Goal: Information Seeking & Learning: Learn about a topic

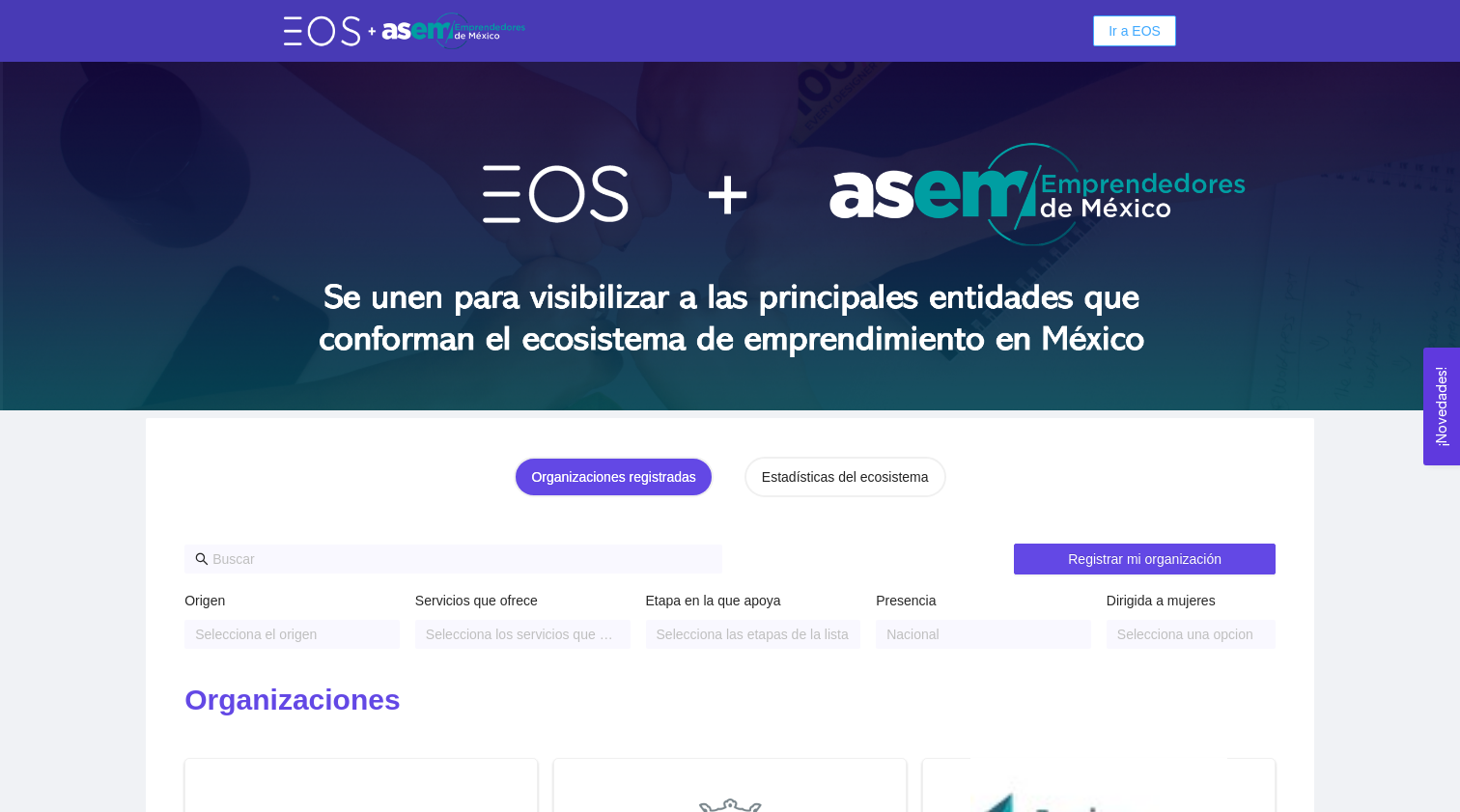
click at [1137, 36] on span "Ir a EOS" at bounding box center [1134, 30] width 53 height 21
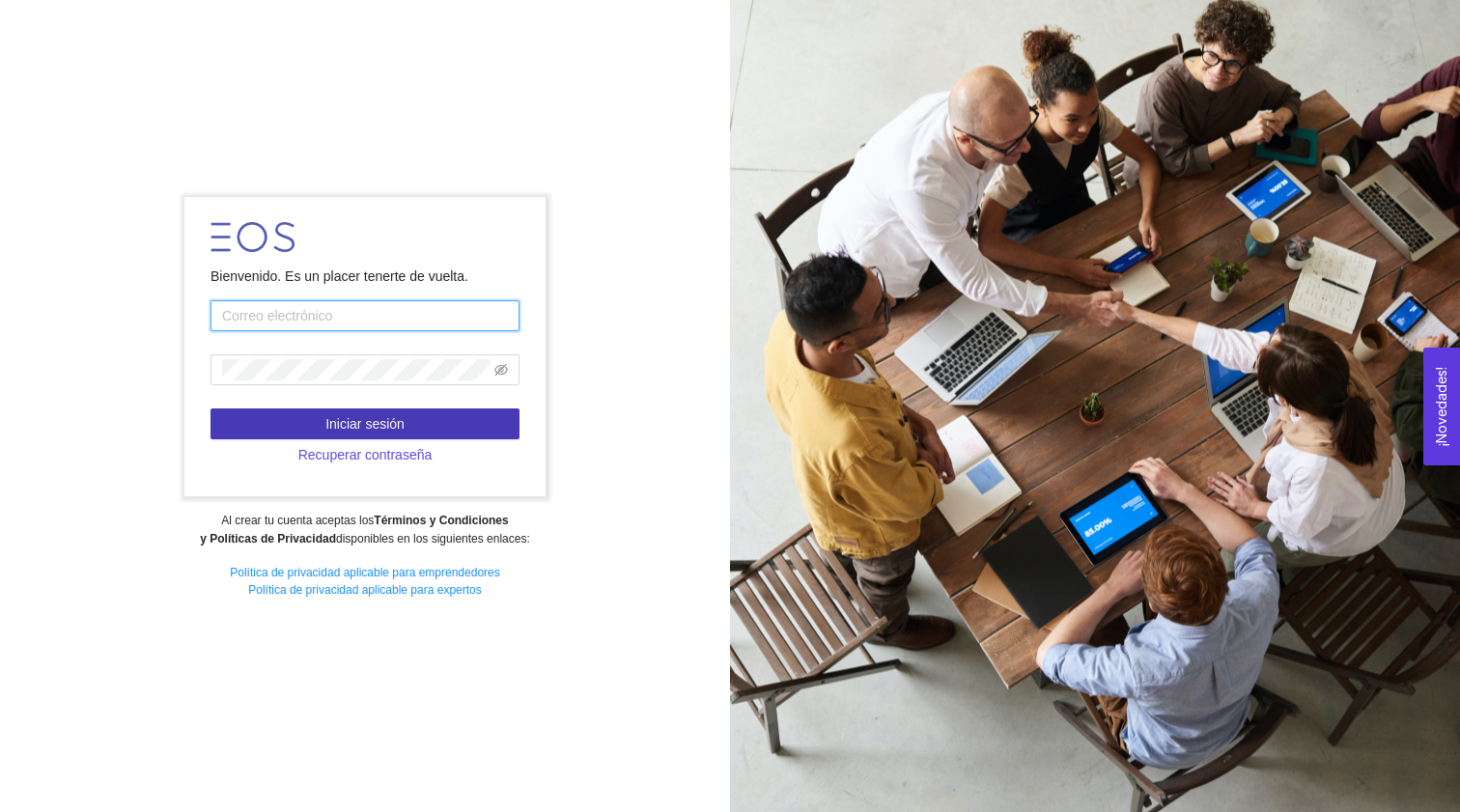
type input "[EMAIL_ADDRESS][DOMAIN_NAME]"
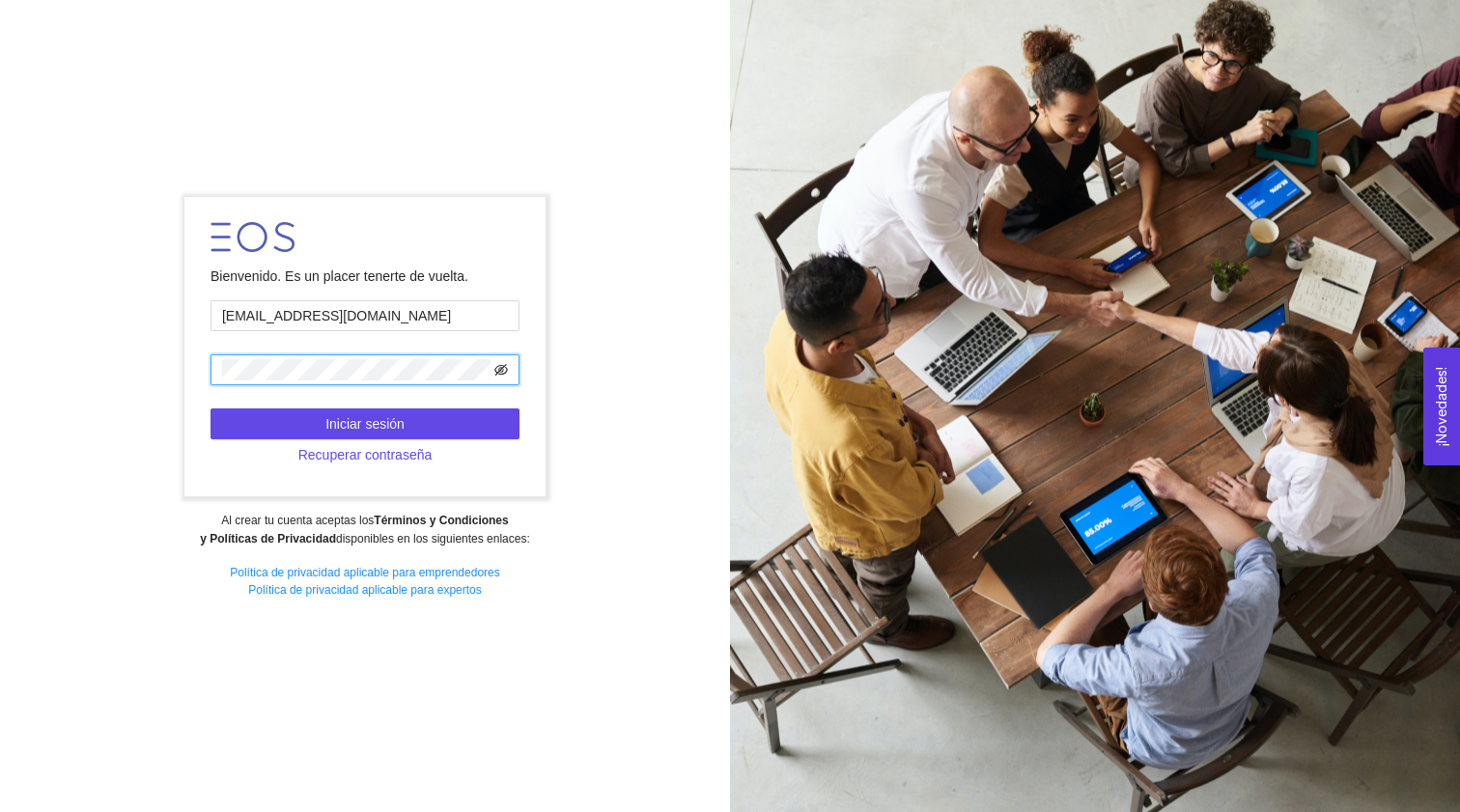
click at [506, 370] on icon "eye-invisible" at bounding box center [502, 370] width 14 height 14
click at [424, 428] on button "Iniciar sesión" at bounding box center [365, 423] width 309 height 31
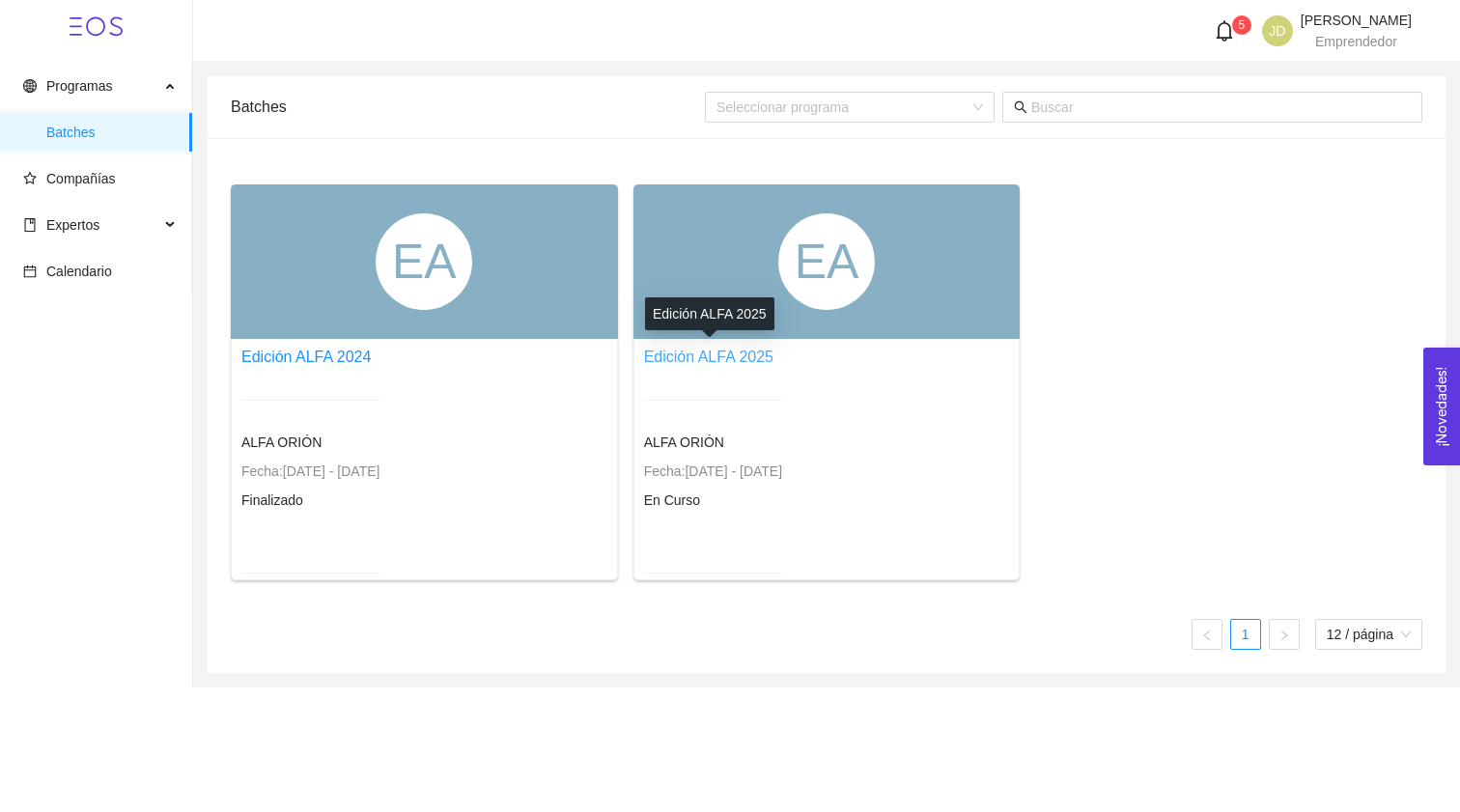
click at [708, 357] on link "Edición ALFA 2025" at bounding box center [709, 356] width 129 height 17
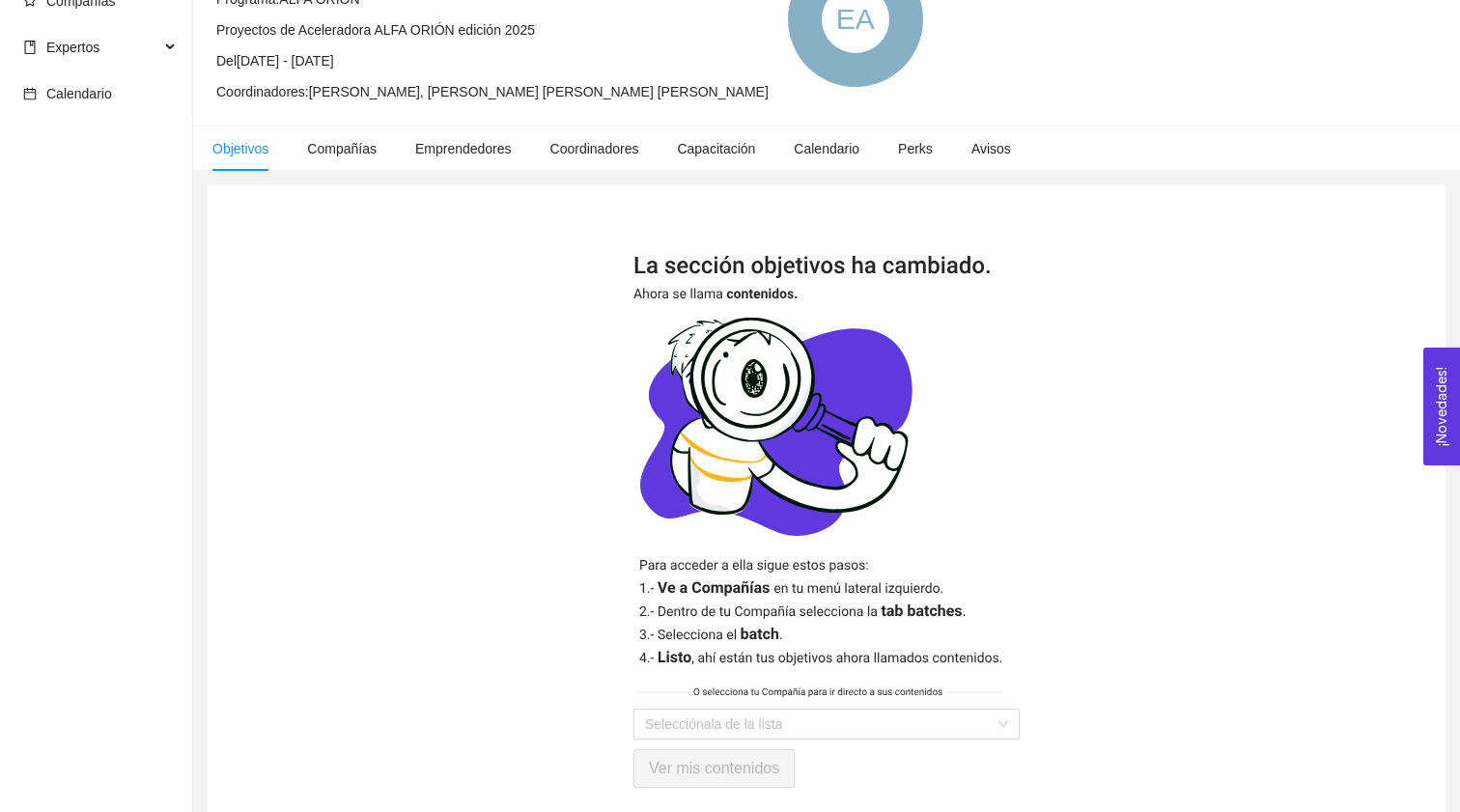
scroll to position [188, 0]
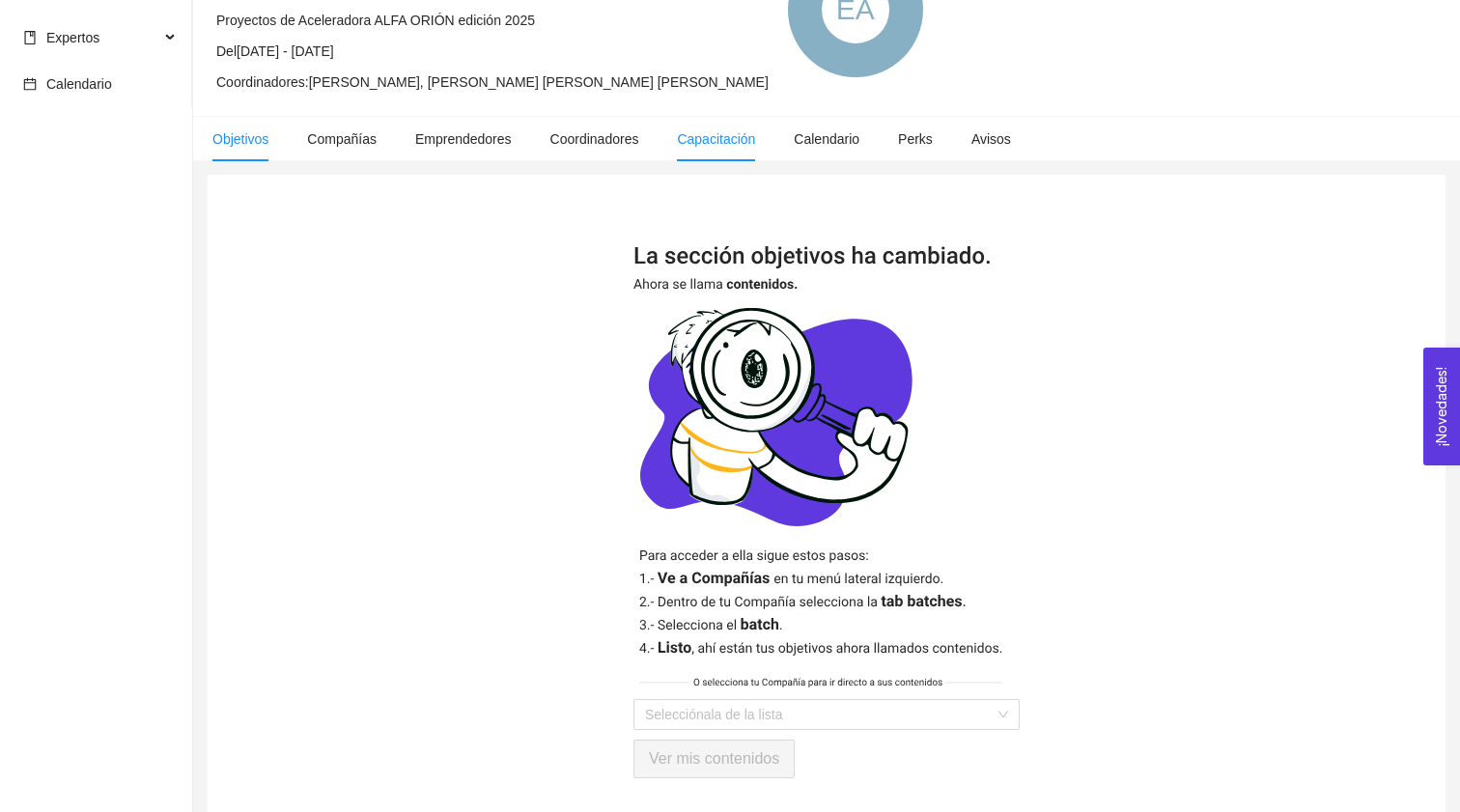
click at [720, 142] on span "Capacitación" at bounding box center [716, 139] width 78 height 16
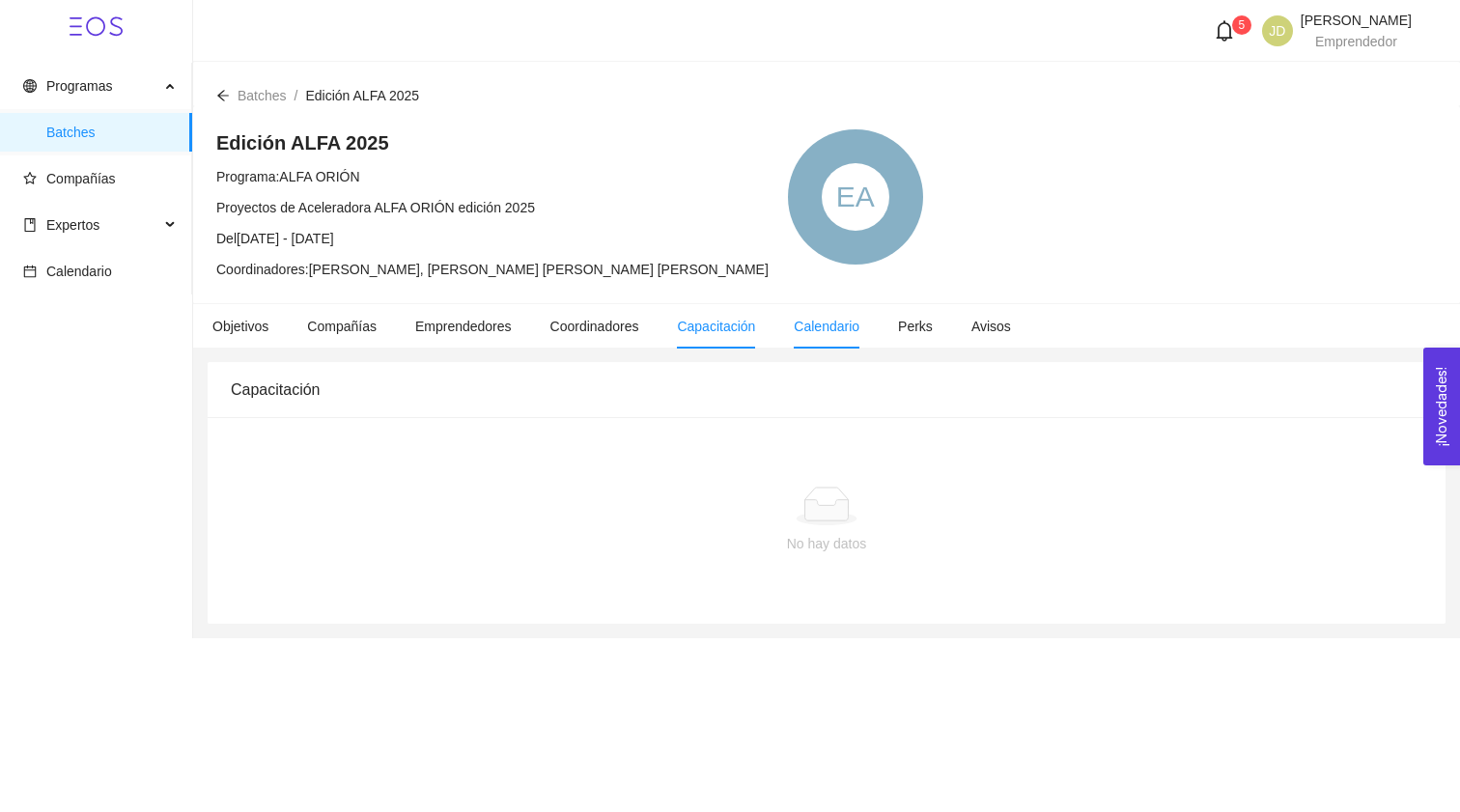
click at [845, 327] on span "Calendario" at bounding box center [826, 327] width 66 height 16
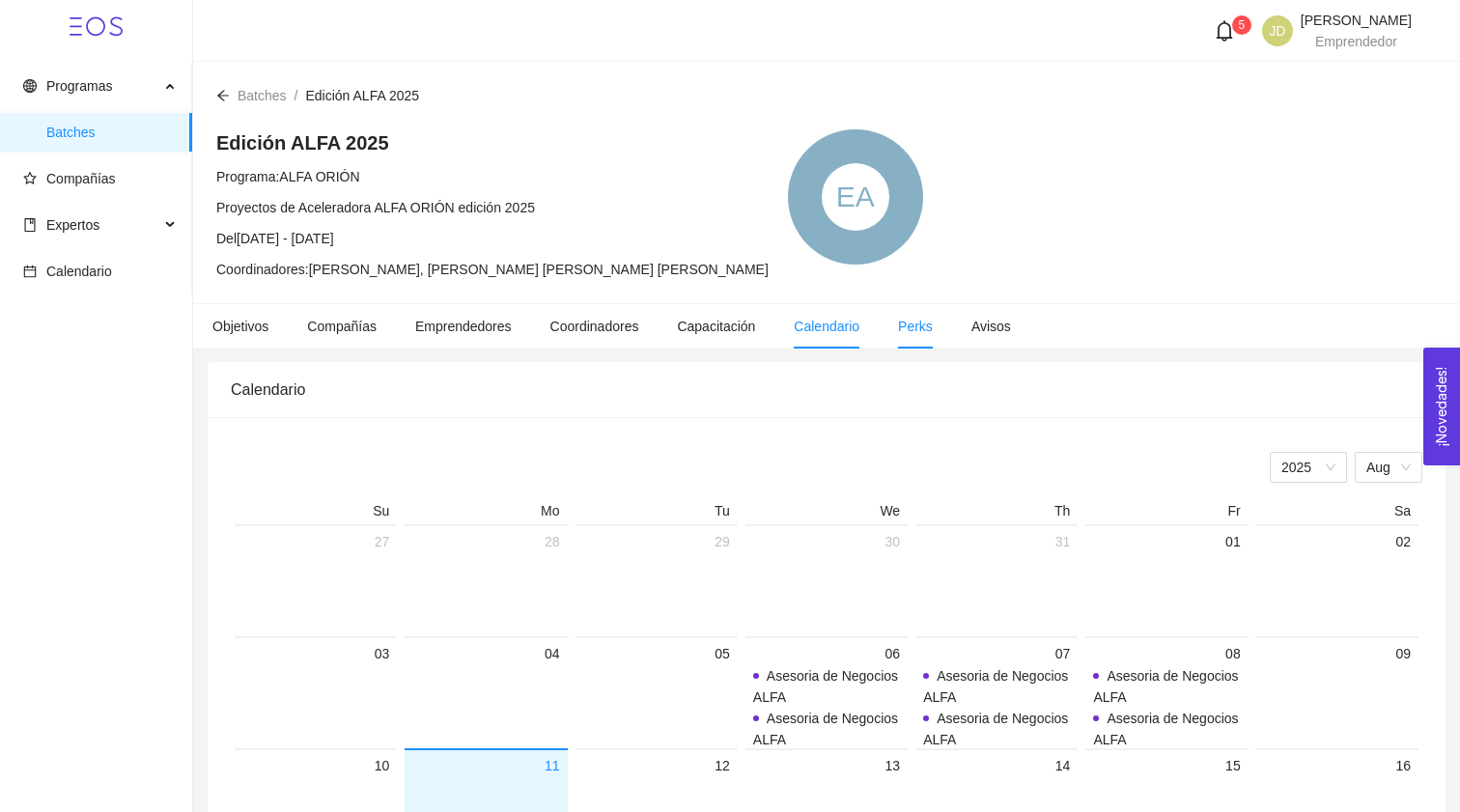
click at [933, 324] on span "Perks" at bounding box center [915, 327] width 35 height 16
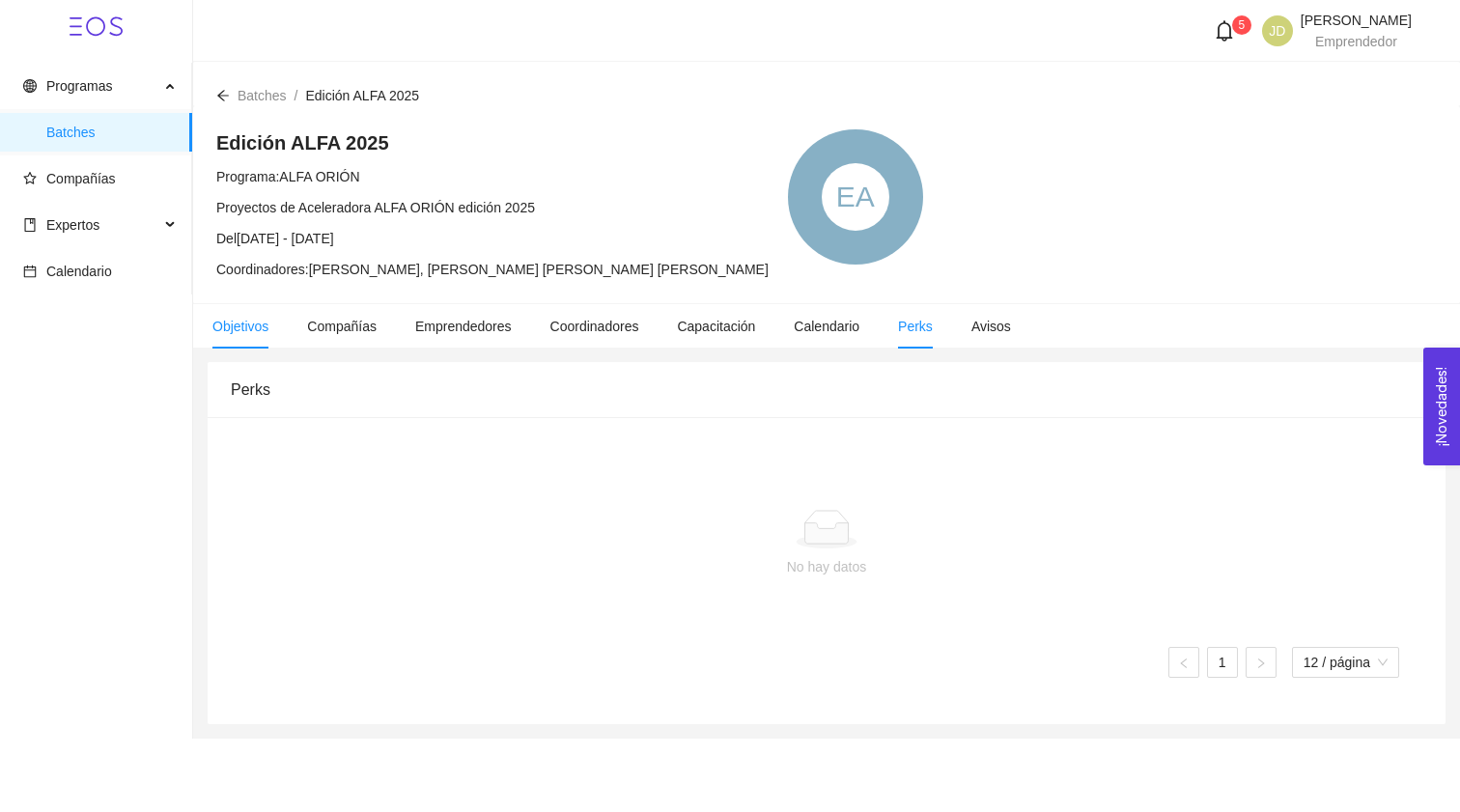
click at [257, 327] on span "Objetivos" at bounding box center [240, 327] width 56 height 16
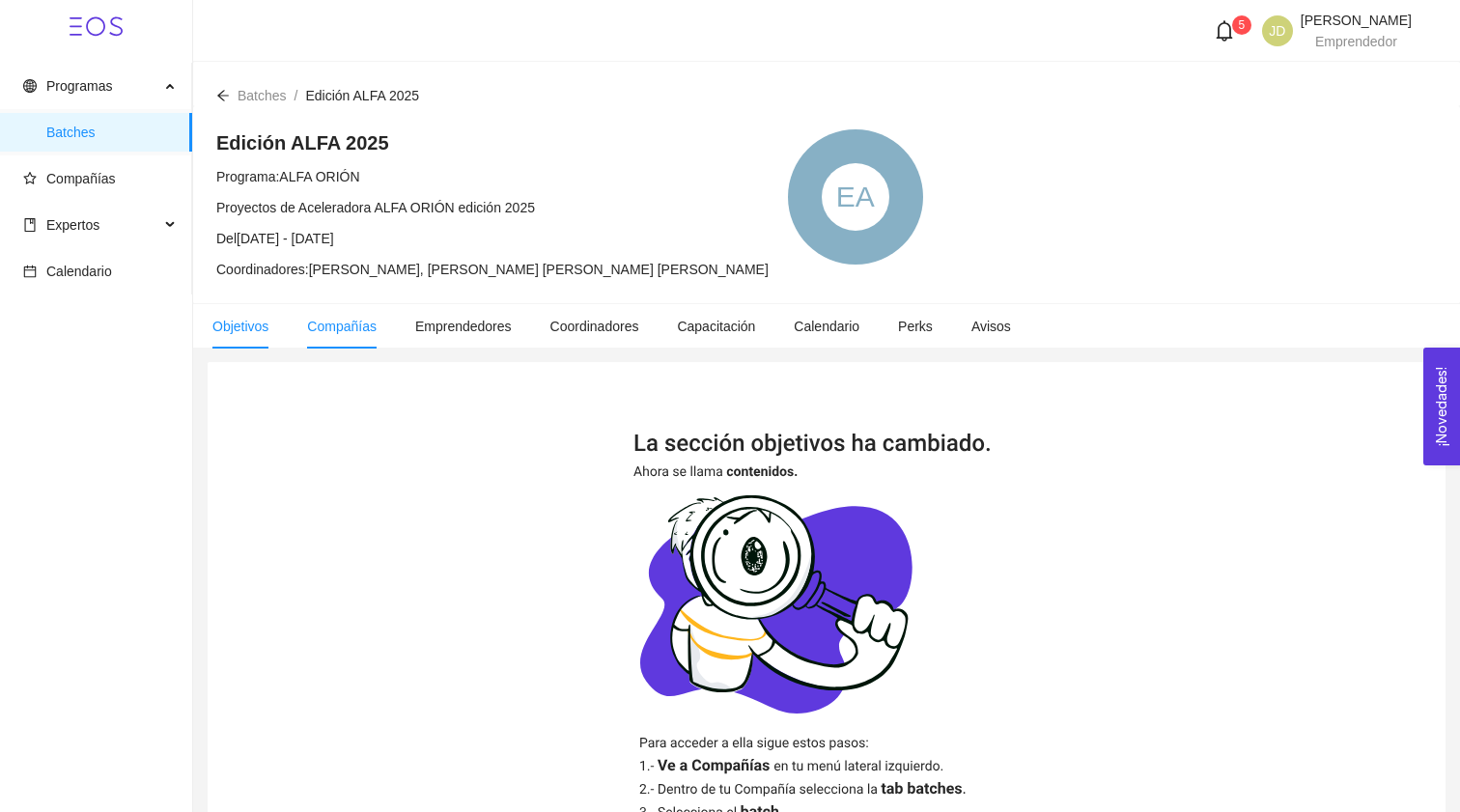
click at [361, 327] on span "Compañías" at bounding box center [342, 327] width 70 height 16
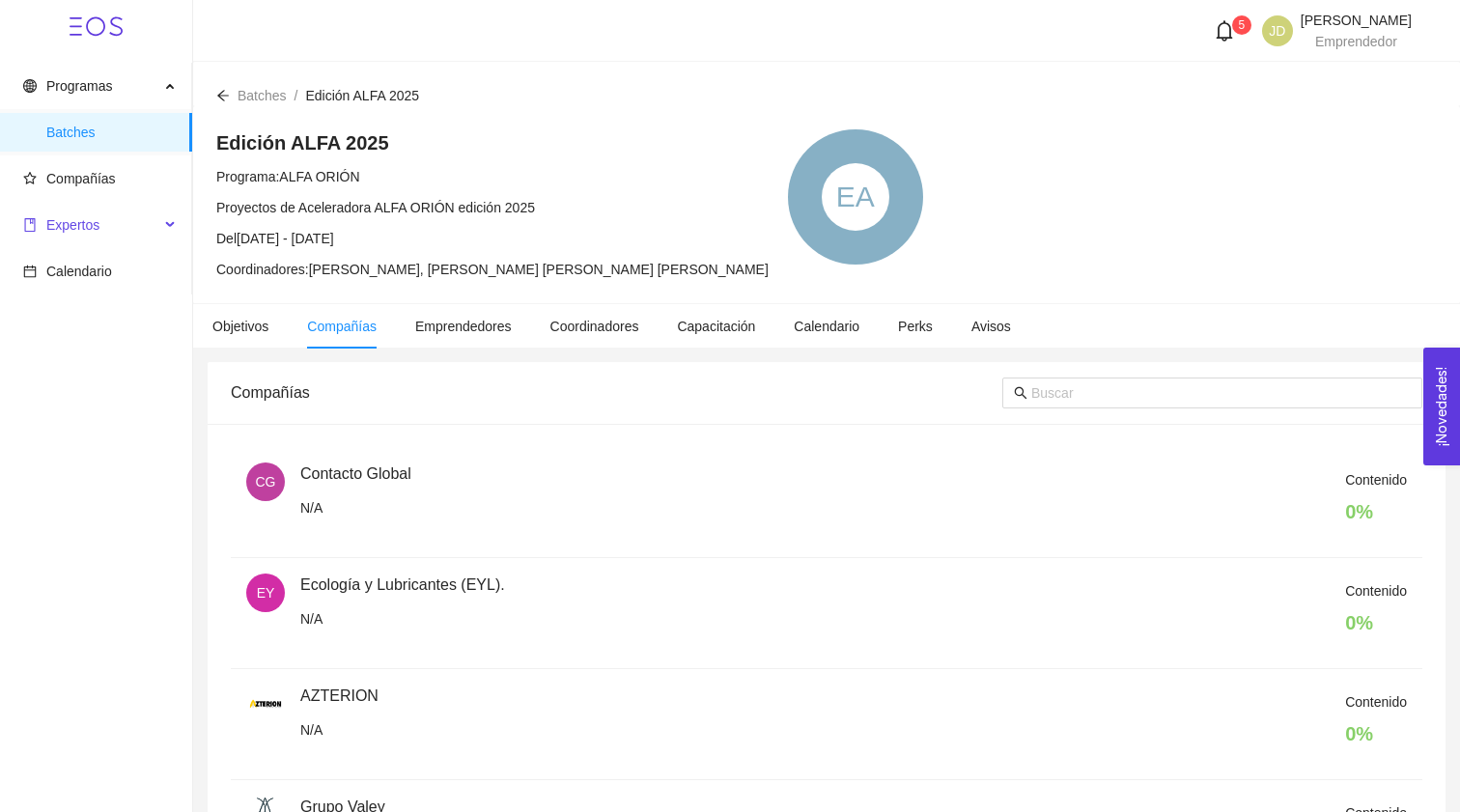
click at [126, 227] on span "Expertos" at bounding box center [90, 224] width 136 height 39
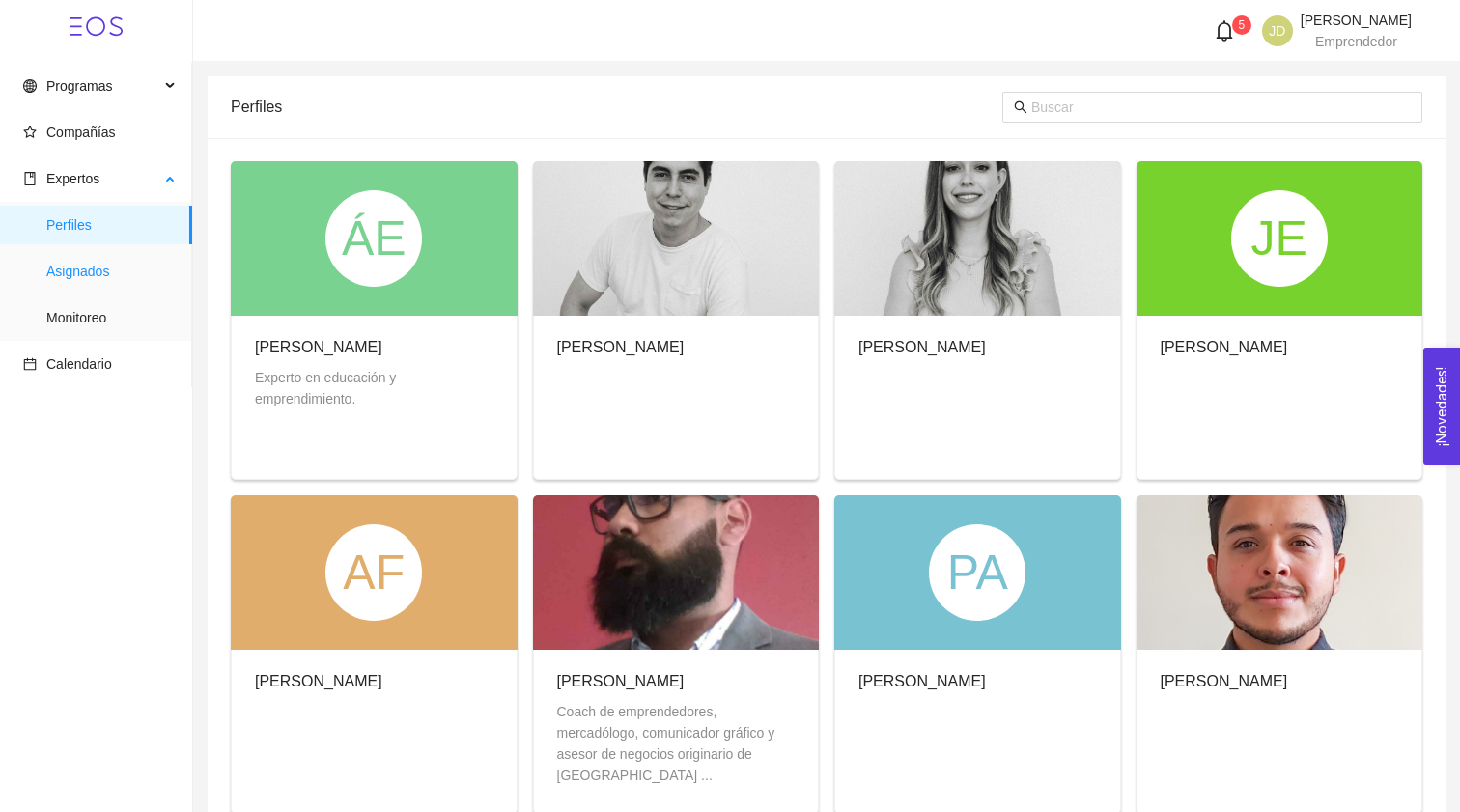
click at [83, 263] on span "Asignados" at bounding box center [111, 271] width 130 height 39
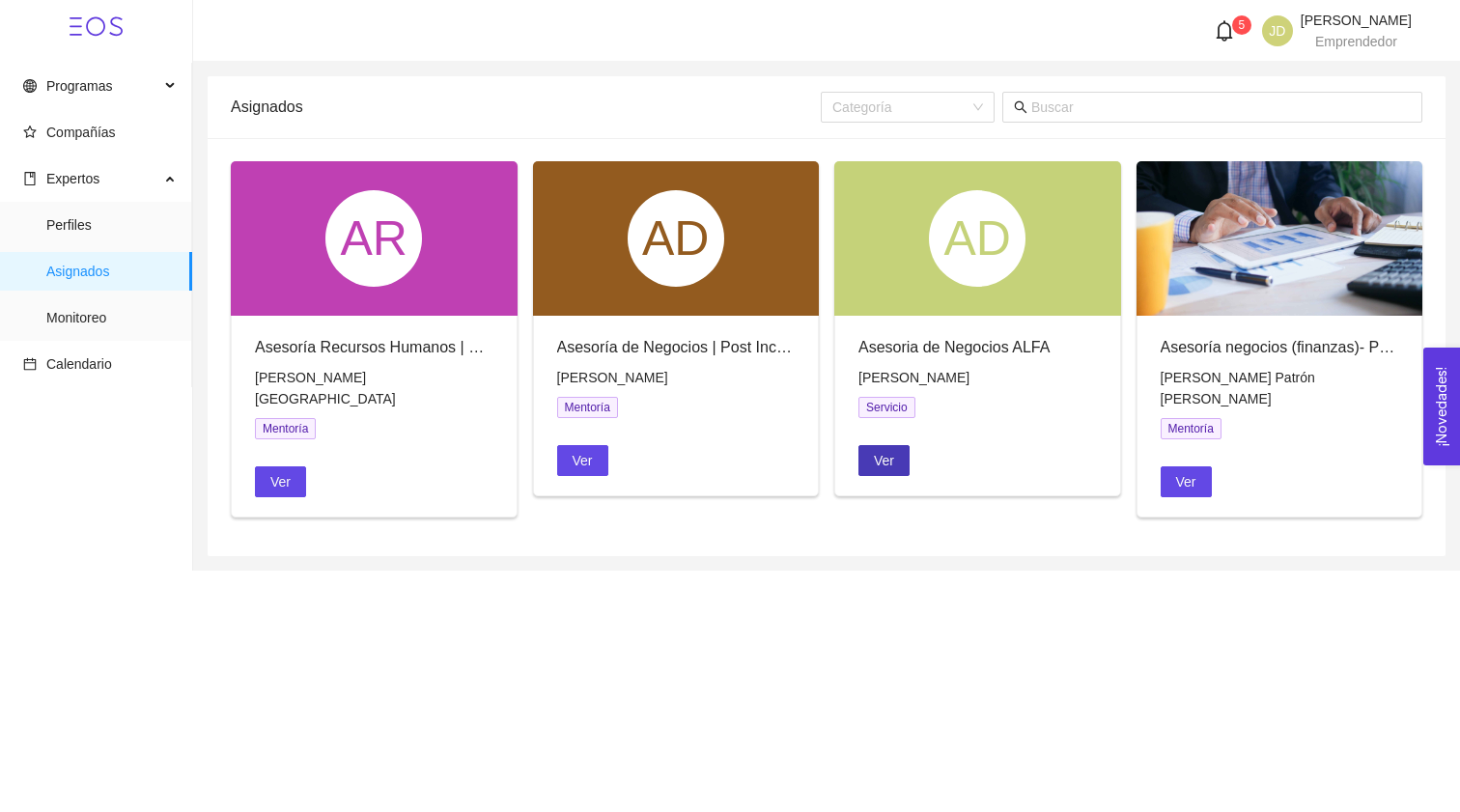
click at [881, 467] on span "Ver" at bounding box center [884, 460] width 20 height 21
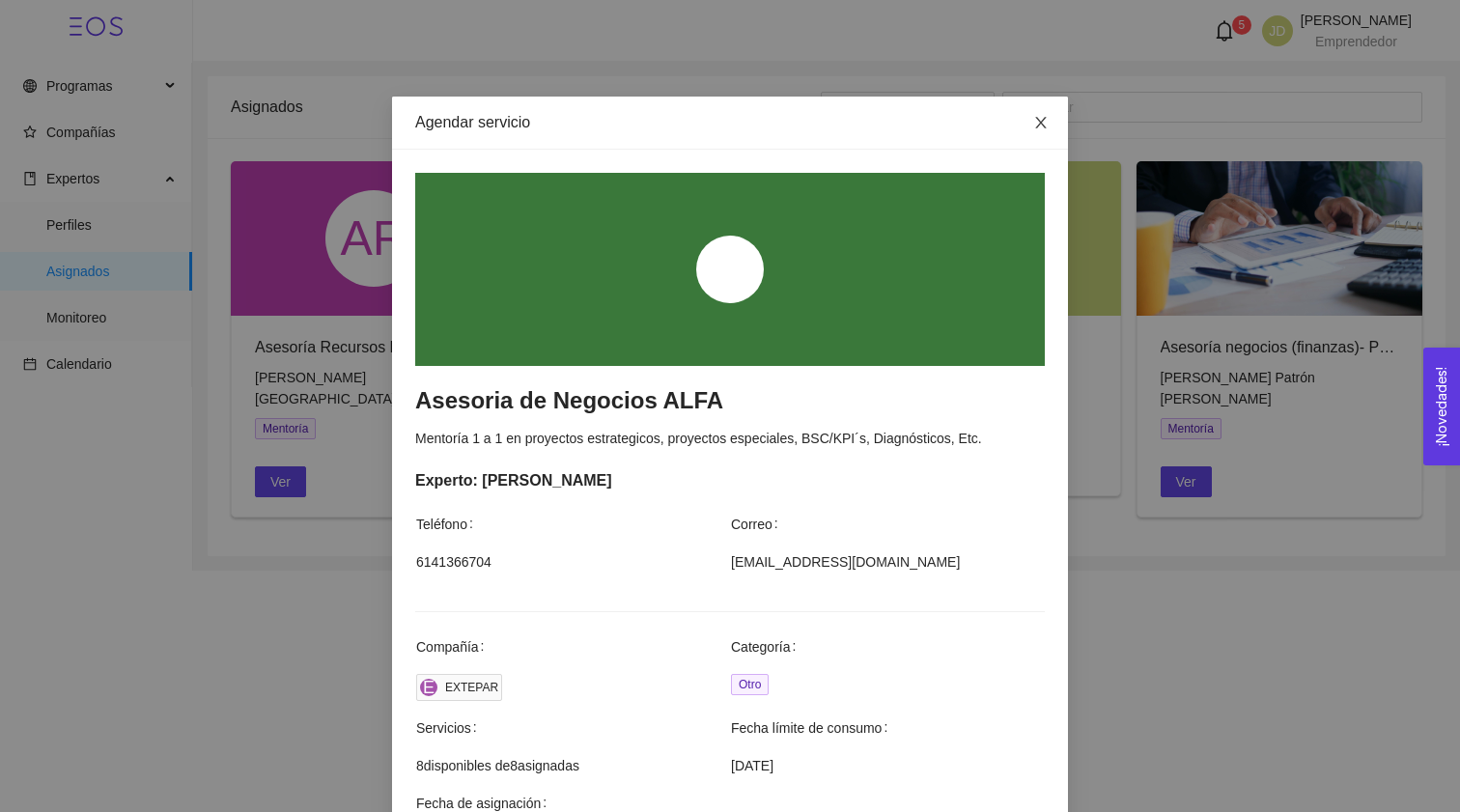
click at [1036, 120] on icon "close" at bounding box center [1041, 123] width 16 height 16
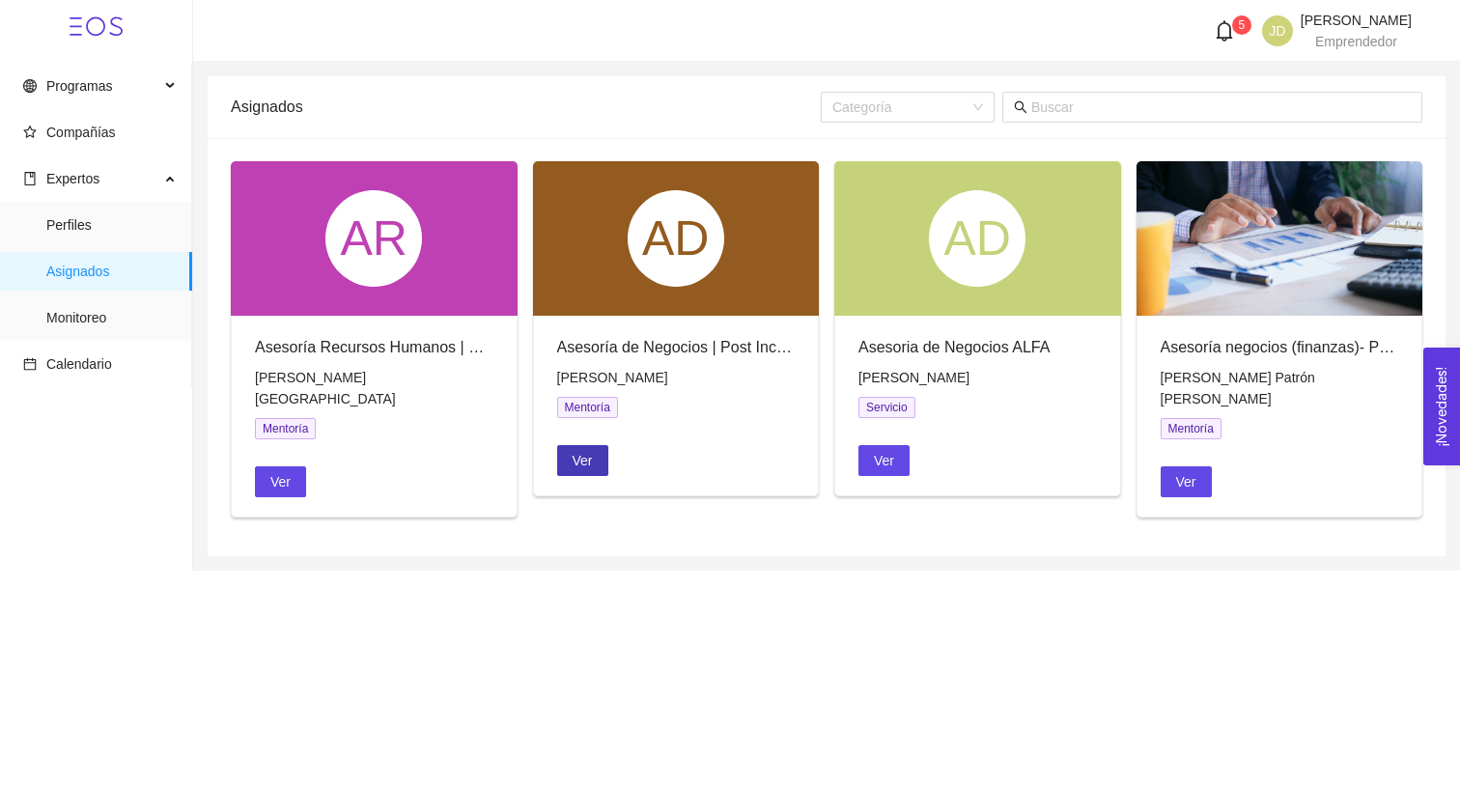
click at [580, 466] on span "Ver" at bounding box center [583, 460] width 20 height 21
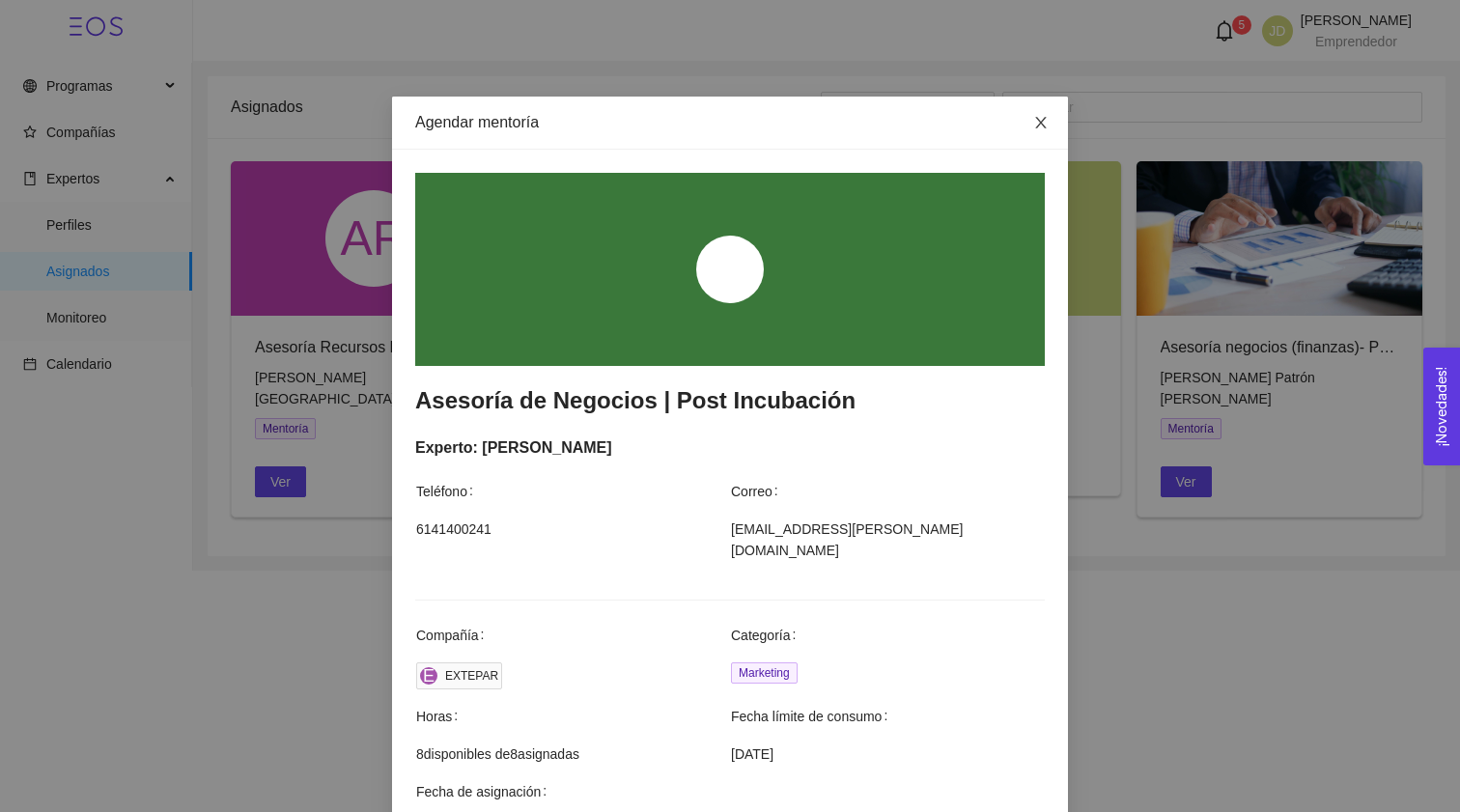
click at [1042, 115] on span "Close" at bounding box center [1041, 123] width 54 height 54
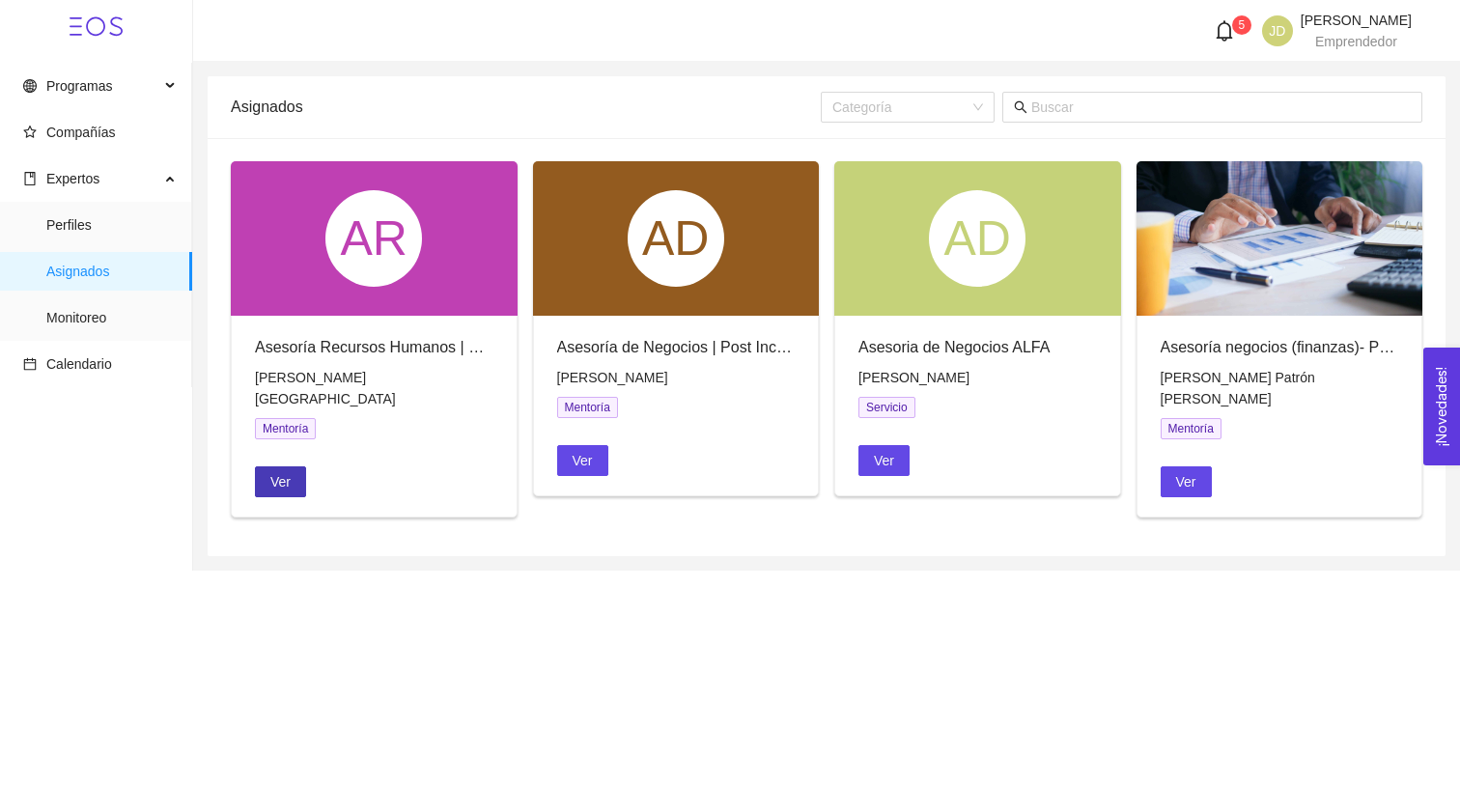
click at [273, 472] on span "Ver" at bounding box center [280, 481] width 20 height 21
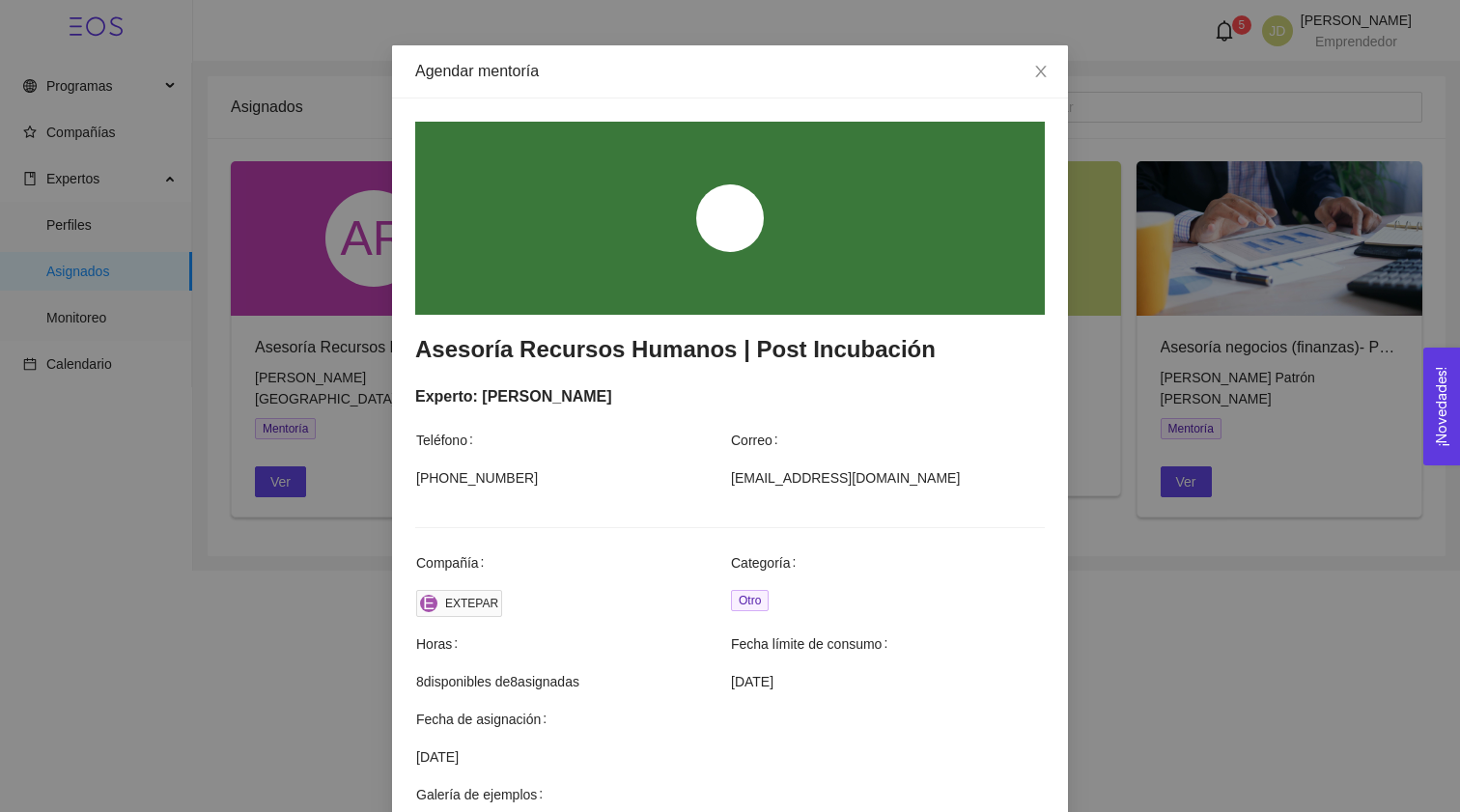
scroll to position [56, 0]
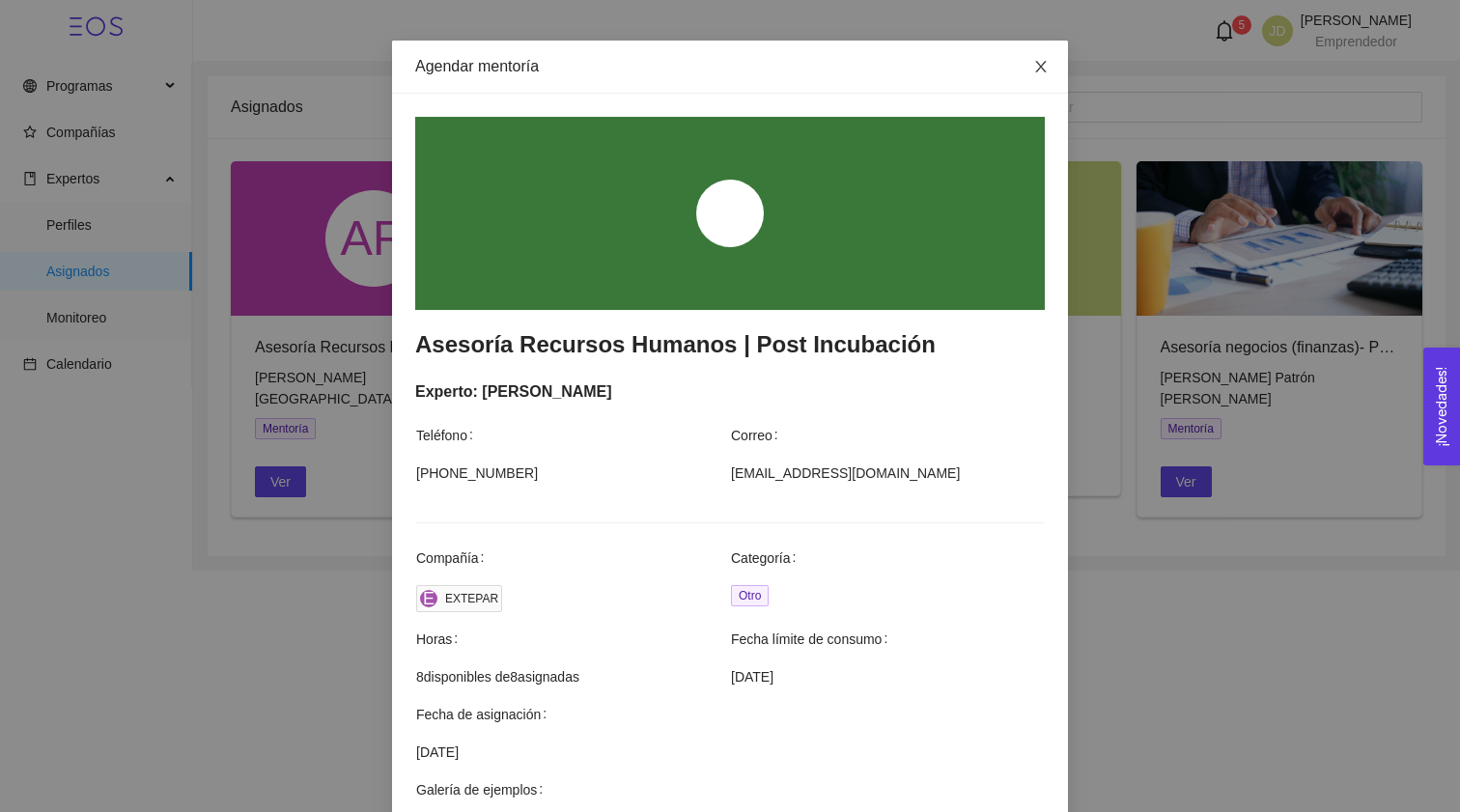
click at [1040, 67] on icon "close" at bounding box center [1040, 67] width 11 height 12
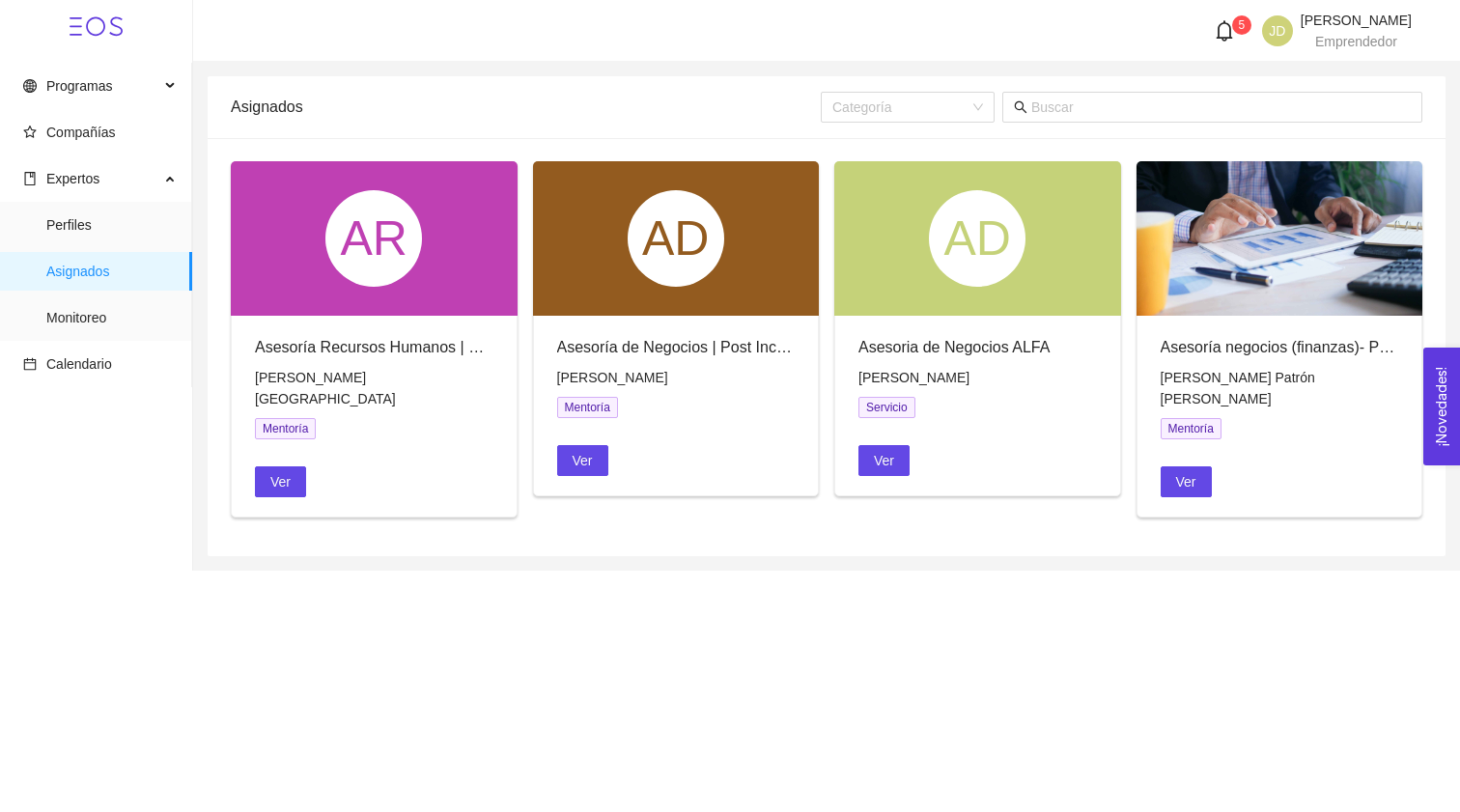
click at [1254, 334] on div "Asesoría negocios (finanzas)- Post incubación [PERSON_NAME] Patrón [PERSON_NAME…" at bounding box center [1279, 416] width 285 height 201
click at [1192, 472] on span "Ver" at bounding box center [1186, 481] width 20 height 21
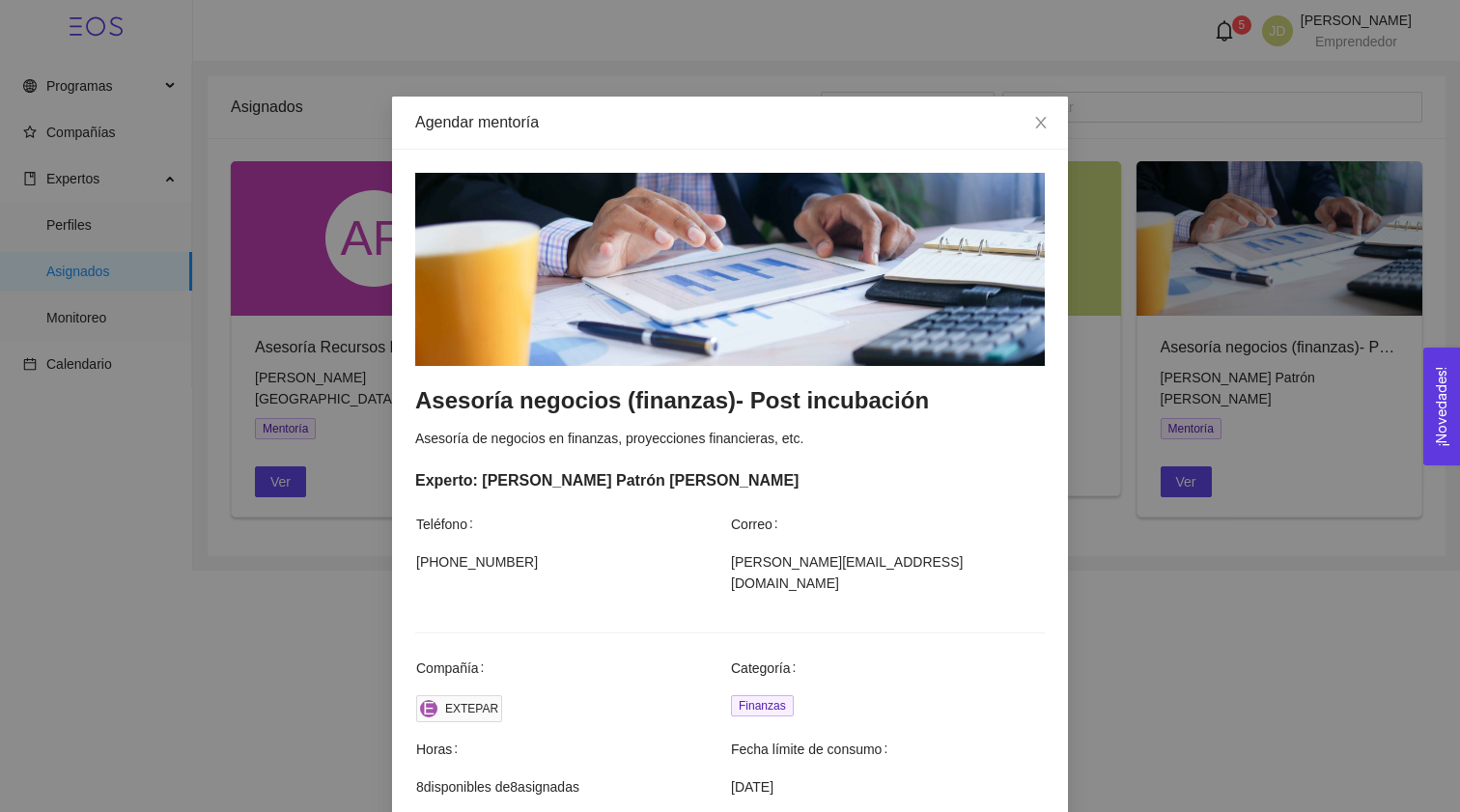
scroll to position [0, 0]
click at [1037, 124] on icon "close" at bounding box center [1041, 123] width 16 height 16
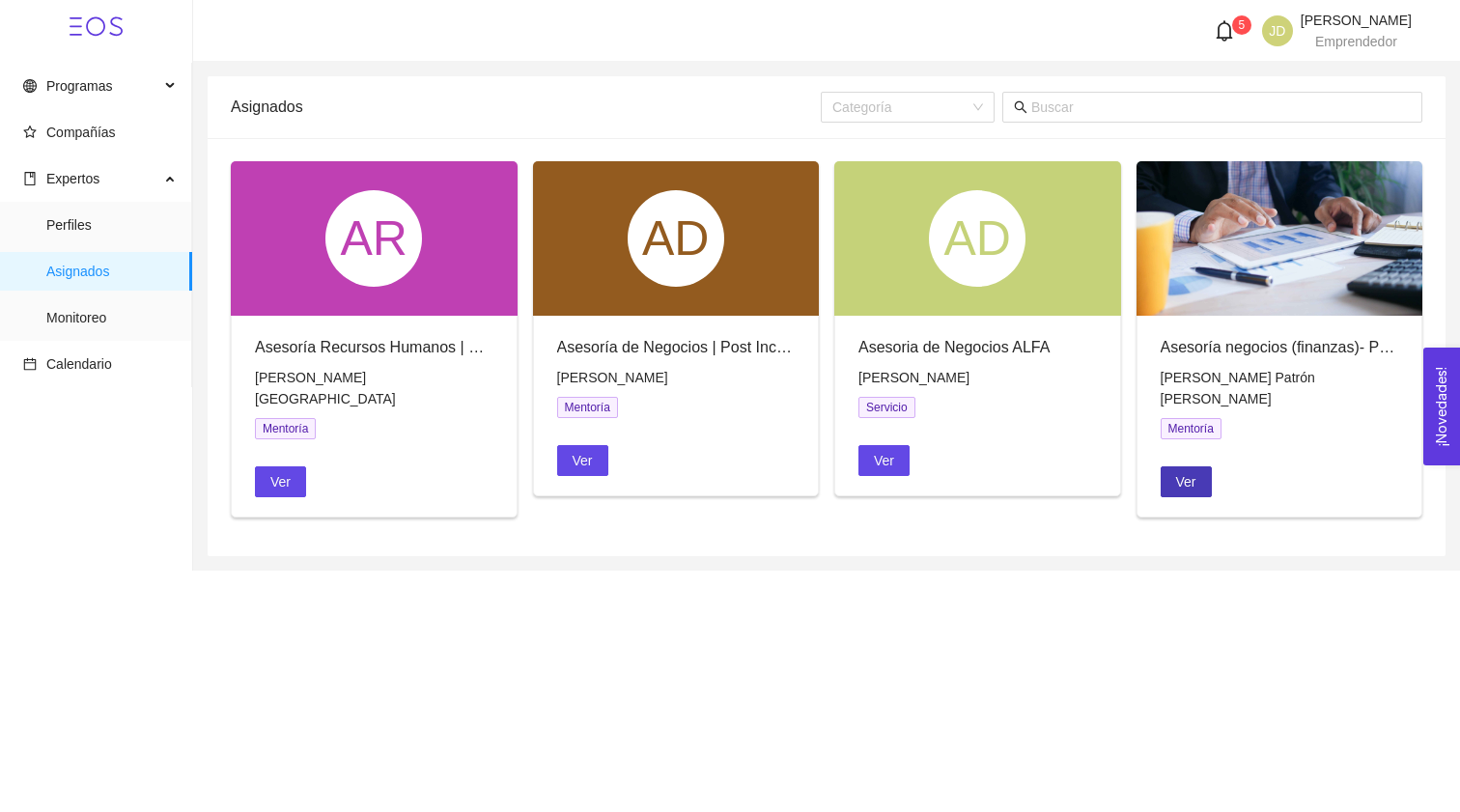
click at [1191, 472] on span "Ver" at bounding box center [1186, 481] width 20 height 21
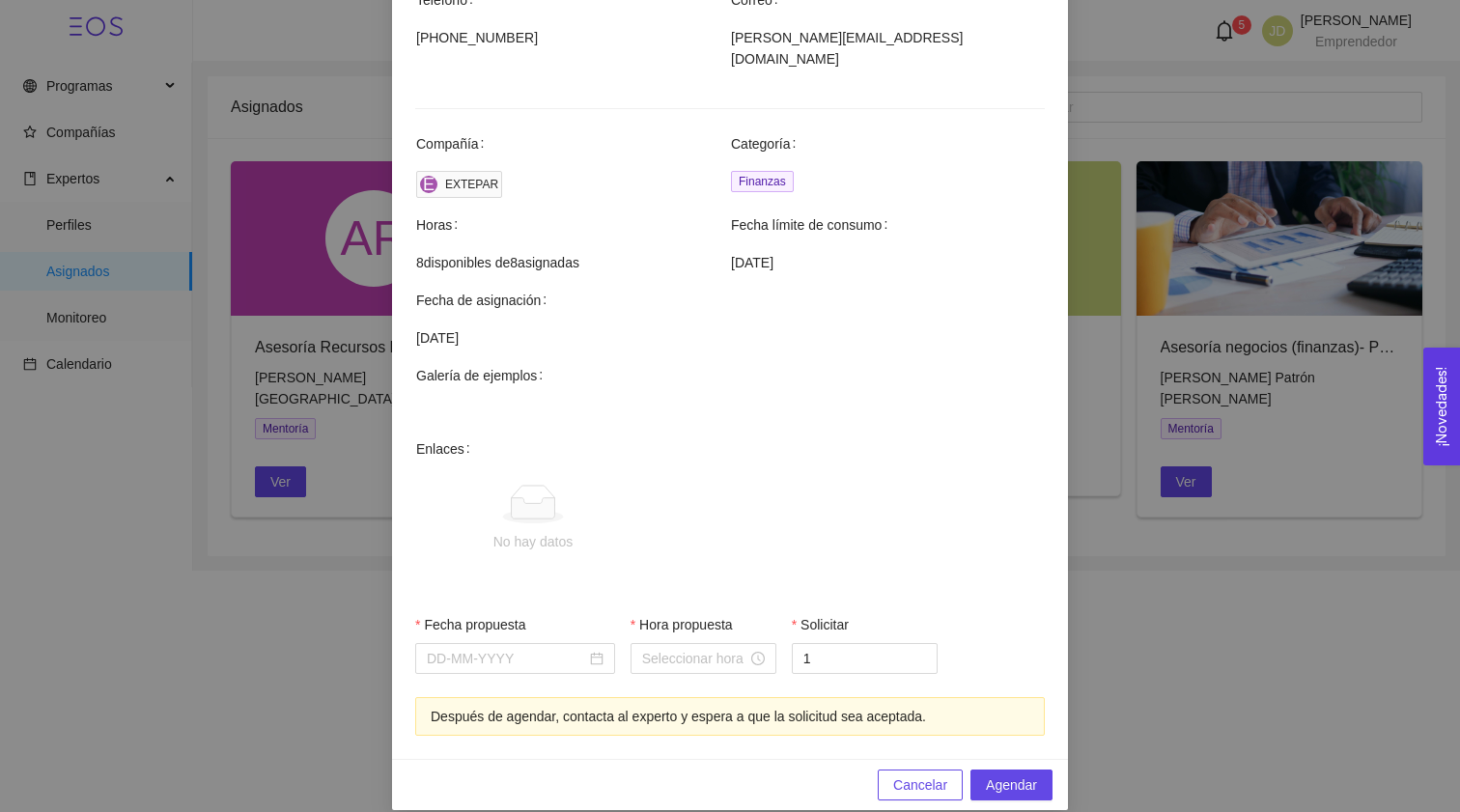
scroll to position [523, 0]
click at [926, 775] on span "Cancelar" at bounding box center [920, 785] width 54 height 21
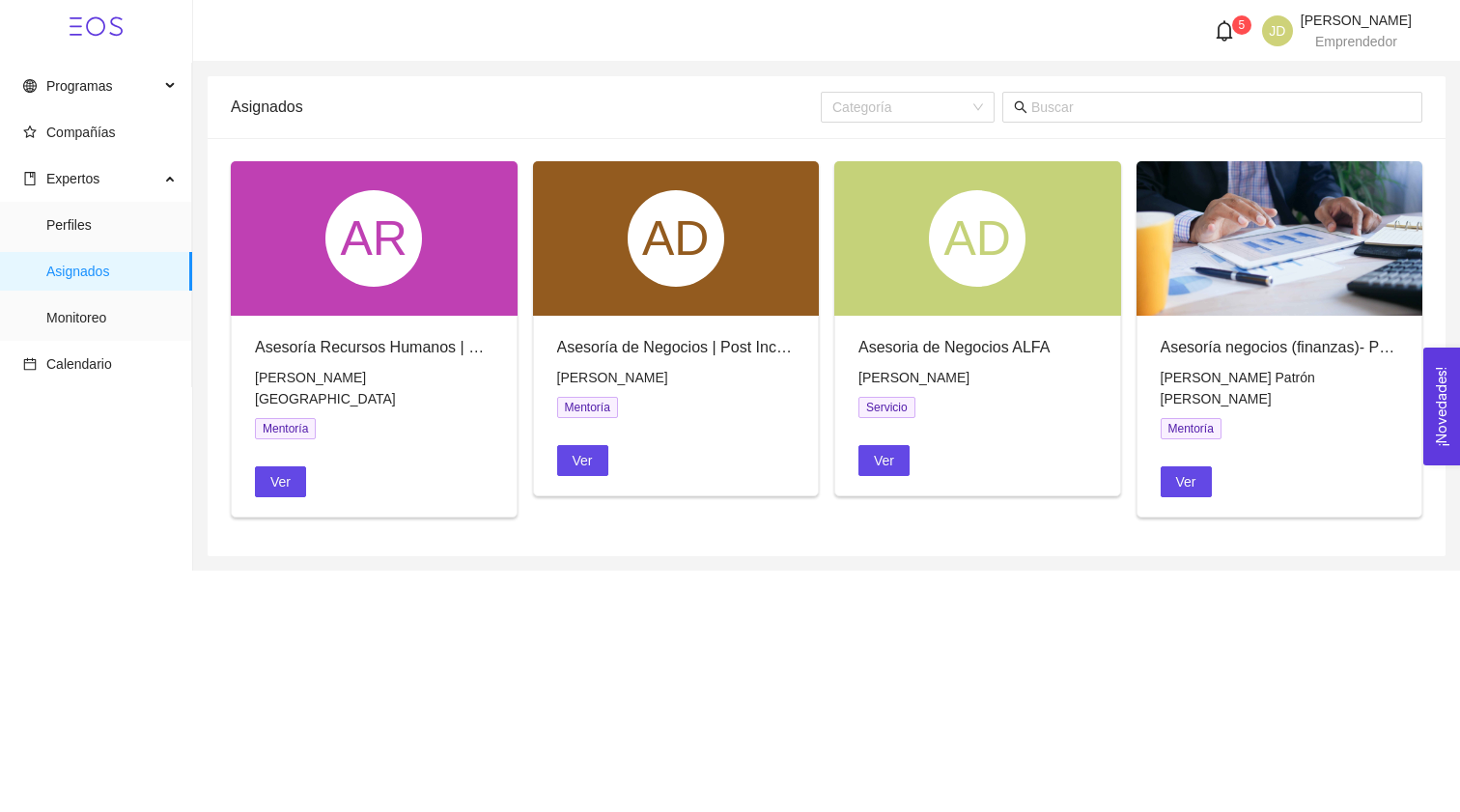
click at [438, 39] on div "5 JD [PERSON_NAME] Emprendedor" at bounding box center [826, 31] width 1171 height 35
click at [405, 690] on div "Programas Compañías Expertos Perfiles Asignados Monitoreo Calendario 5 JD [PERS…" at bounding box center [730, 406] width 1460 height 812
click at [1240, 30] on span "5" at bounding box center [1242, 25] width 7 height 14
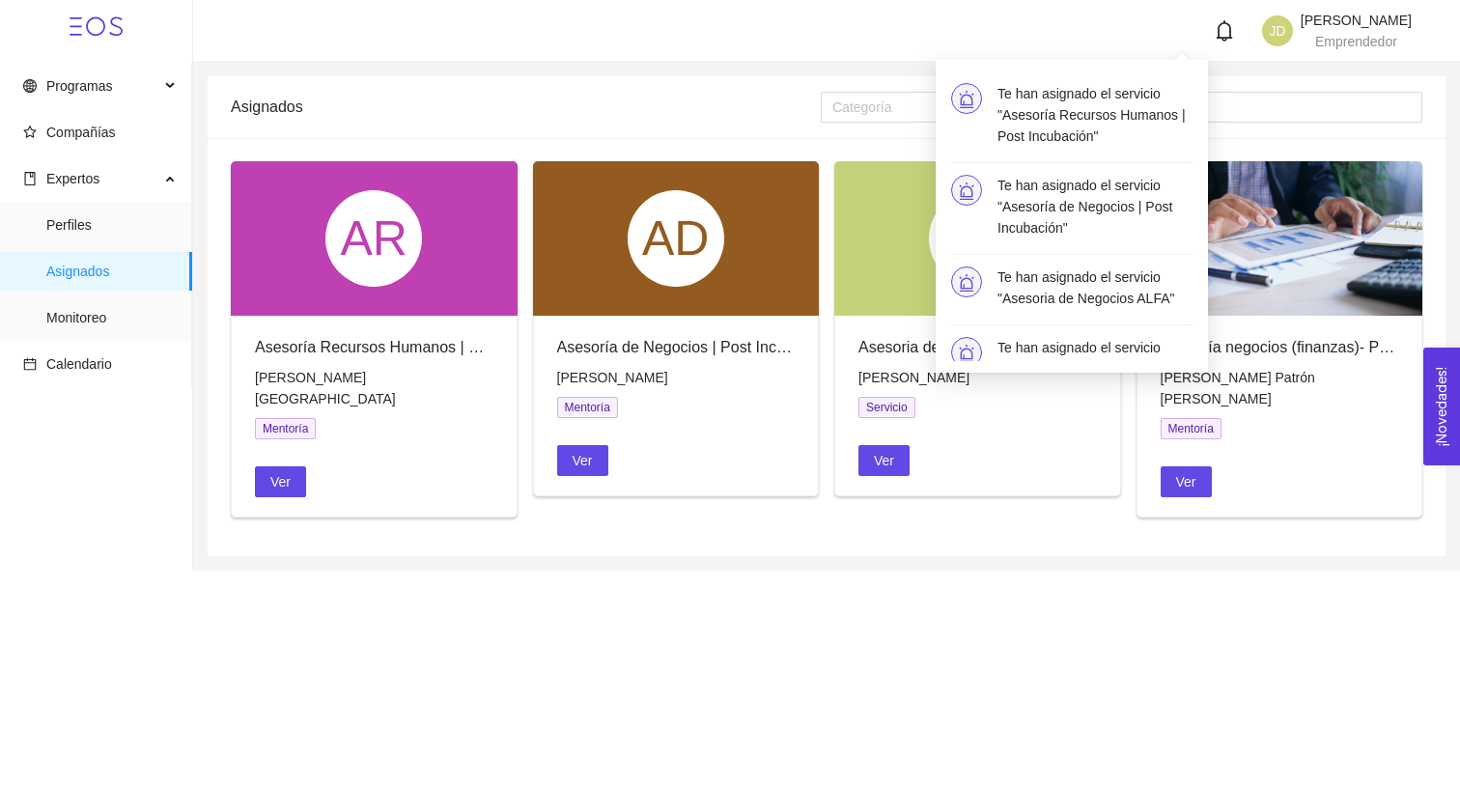
click at [846, 722] on div "Programas Compañías Expertos Perfiles Asignados Monitoreo Calendario JD [PERSON…" at bounding box center [730, 406] width 1460 height 812
